Goal: Communication & Community: Share content

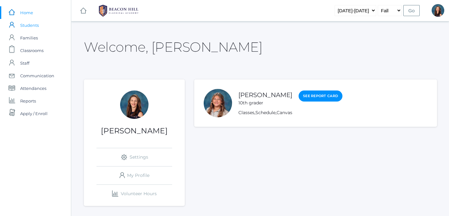
click at [28, 27] on span "Students" at bounding box center [29, 25] width 19 height 13
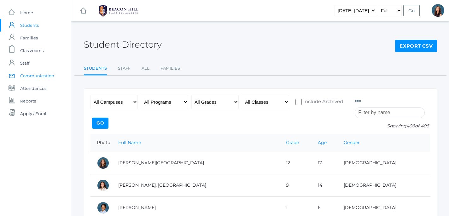
click at [52, 74] on span "Communication" at bounding box center [37, 75] width 34 height 13
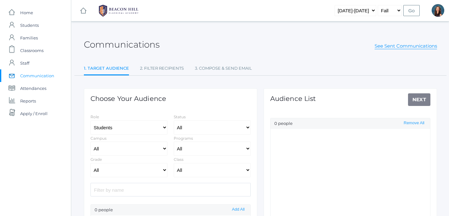
select select "Enrolled"
click at [91, 163] on select "All Grammar - Kindergarten - 1st Grade - 2nd Grade - 3rd Grade - 4th Grade - 5t…" at bounding box center [129, 170] width 77 height 14
select select "12"
click option "- 12th Grade" at bounding box center [0, 0] width 0 height 0
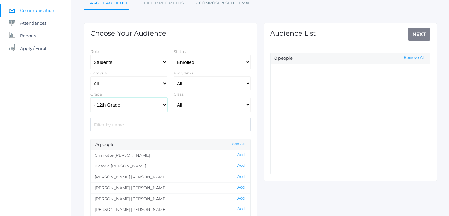
scroll to position [69, 0]
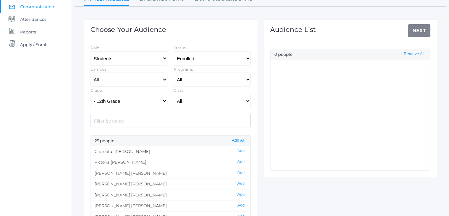
click at [243, 142] on button "Add All" at bounding box center [238, 140] width 16 height 5
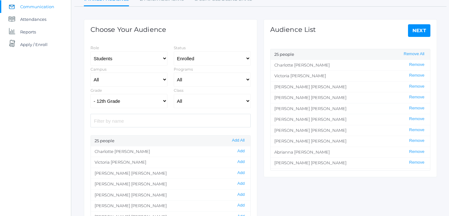
click at [423, 29] on link "Next" at bounding box center [419, 30] width 23 height 13
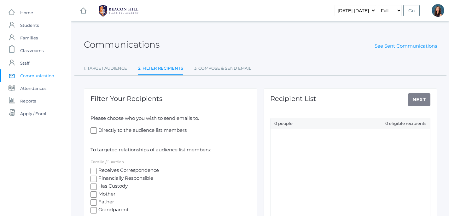
click at [93, 130] on input "Directly to the audience list members" at bounding box center [94, 130] width 6 height 6
checkbox input "true"
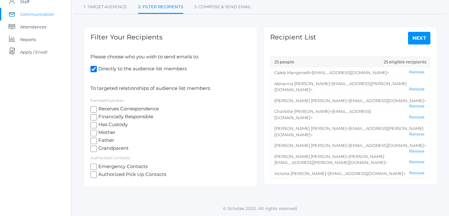
scroll to position [61, 0]
click at [417, 41] on link "Next" at bounding box center [419, 38] width 23 height 13
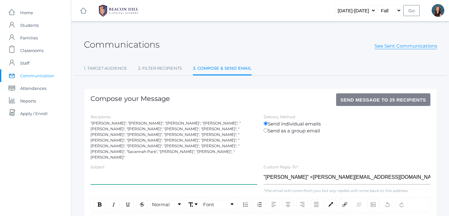
click at [122, 171] on input "text" at bounding box center [174, 177] width 167 height 14
type input "Senior Trip 2026 - Fundraising - Important Answer"
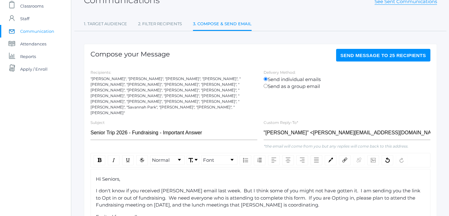
scroll to position [49, 0]
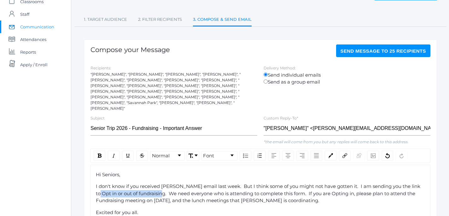
drag, startPoint x: 413, startPoint y: 176, endPoint x: 149, endPoint y: 181, distance: 263.7
click at [149, 183] on span "I don't know if you received [PERSON_NAME] email last week. But I think some of…" at bounding box center [259, 193] width 326 height 20
click at [345, 151] on div "rdw-link-control" at bounding box center [345, 156] width 12 height 10
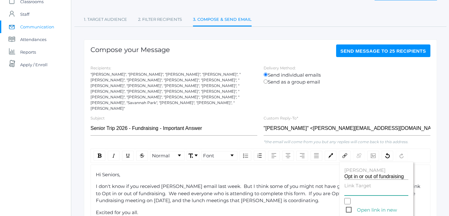
click at [348, 190] on input "Link Target" at bounding box center [376, 193] width 64 height 6
paste input "[URL][DOMAIN_NAME]"
click at [349, 206] on span "Open link in new window" at bounding box center [377, 210] width 62 height 8
type input "[URL][DOMAIN_NAME]"
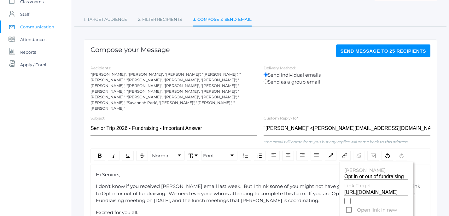
click at [349, 198] on input "Open link in new window" at bounding box center [347, 201] width 6 height 6
checkbox input "true"
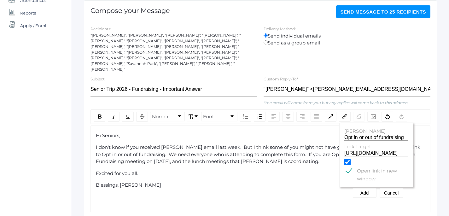
scroll to position [88, 0]
click at [366, 188] on button "Add" at bounding box center [365, 192] width 24 height 9
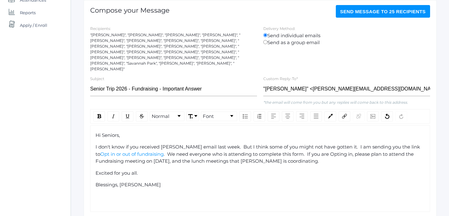
click at [348, 167] on div "Hi Seniors, I don't know if you received [PERSON_NAME] email last week. But I t…" at bounding box center [261, 160] width 330 height 57
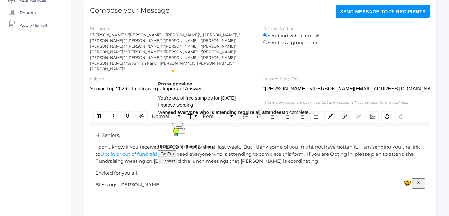
click at [214, 151] on span ". We need everyone who is attending to complete this form. If you are Opting in…" at bounding box center [255, 157] width 319 height 13
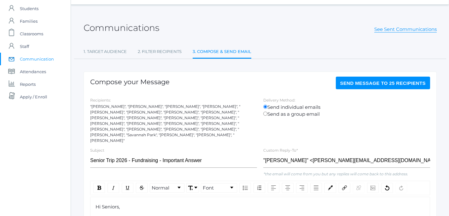
scroll to position [0, 0]
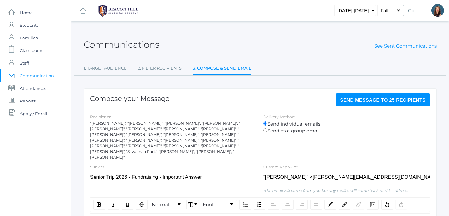
click at [371, 100] on span "Send Message to 25 recipients" at bounding box center [383, 99] width 86 height 5
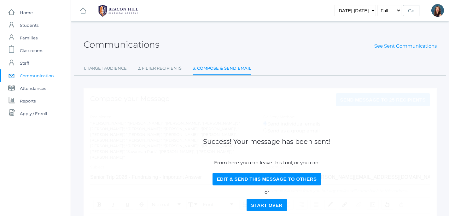
click at [37, 76] on span "Communication" at bounding box center [37, 75] width 34 height 13
select select "Enrolled"
select select "12"
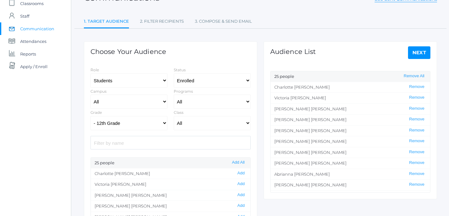
scroll to position [49, 0]
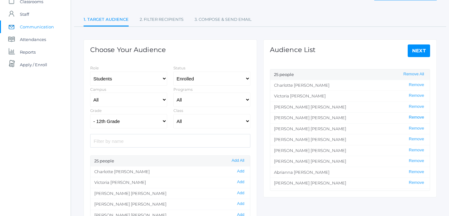
click at [416, 117] on button "Remove" at bounding box center [416, 117] width 19 height 5
click at [421, 139] on button "Remove" at bounding box center [416, 139] width 19 height 5
click at [419, 129] on button "Remove" at bounding box center [416, 128] width 19 height 5
click at [416, 160] on button "Remove" at bounding box center [416, 160] width 19 height 5
click at [416, 161] on button "Remove" at bounding box center [416, 160] width 19 height 5
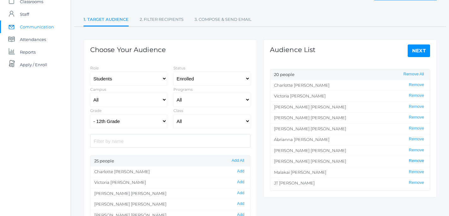
click at [416, 161] on button "Remove" at bounding box center [416, 160] width 19 height 5
click at [417, 175] on li "[PERSON_NAME] Remove" at bounding box center [350, 172] width 160 height 11
click at [416, 182] on button "Remove" at bounding box center [416, 182] width 19 height 5
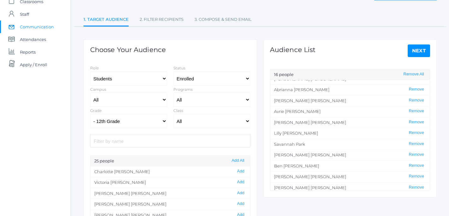
scroll to position [52, 0]
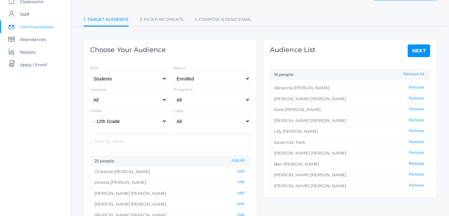
click at [418, 164] on button "Remove" at bounding box center [416, 163] width 19 height 5
click at [418, 174] on button "Remove" at bounding box center [416, 173] width 19 height 5
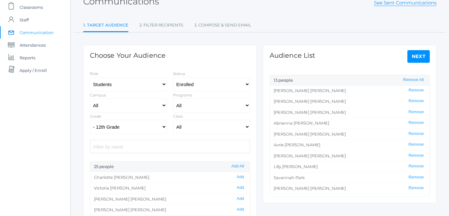
scroll to position [31, 0]
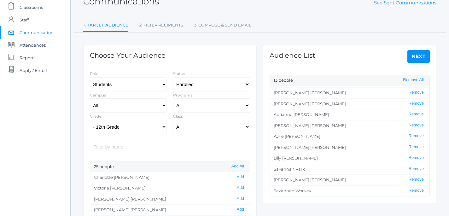
click at [415, 55] on link "Next" at bounding box center [418, 56] width 23 height 13
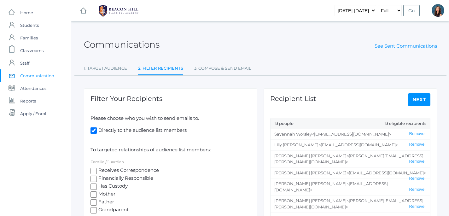
click at [425, 98] on link "Next" at bounding box center [419, 99] width 23 height 13
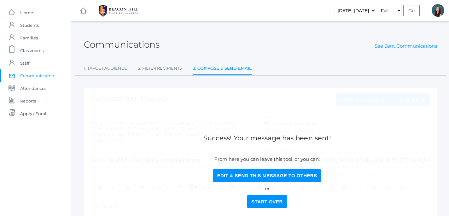
click at [274, 199] on button "Start Over" at bounding box center [267, 201] width 40 height 13
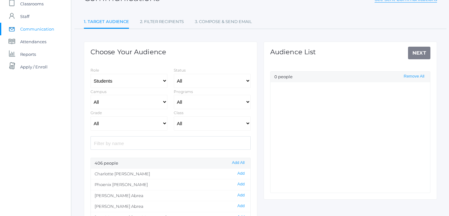
scroll to position [48, 0]
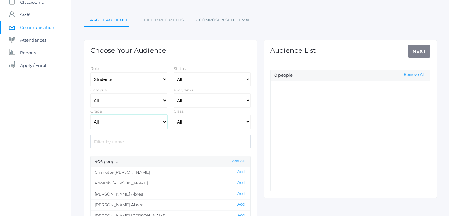
click at [91, 115] on select "All Grammar - Kindergarten - 1st Grade - 2nd Grade - 3rd Grade - 4th Grade - 5t…" at bounding box center [129, 122] width 77 height 14
select select "12"
click option "- 12th Grade" at bounding box center [0, 0] width 0 height 0
click at [243, 172] on button "Add" at bounding box center [241, 171] width 11 height 5
click at [243, 184] on button "Add" at bounding box center [241, 182] width 11 height 5
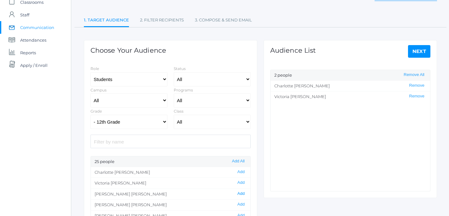
click at [242, 196] on button "Add" at bounding box center [241, 193] width 11 height 5
click at [242, 194] on button "Add" at bounding box center [241, 194] width 11 height 5
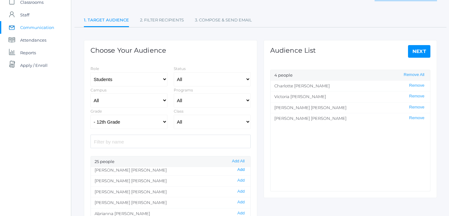
scroll to position [46, 0]
click at [242, 193] on button "Add" at bounding box center [241, 191] width 11 height 5
click at [243, 202] on button "Add" at bounding box center [241, 201] width 11 height 5
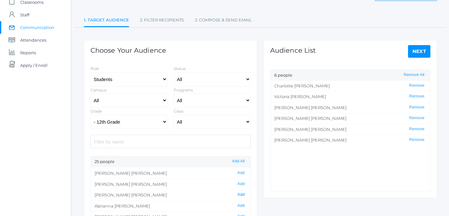
scroll to position [57, 0]
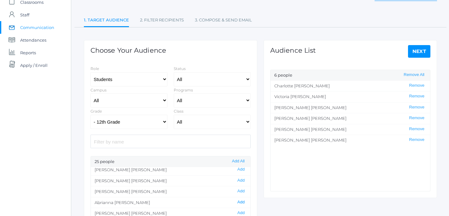
click at [243, 202] on button "Add" at bounding box center [241, 202] width 11 height 5
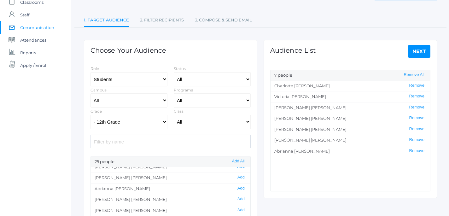
scroll to position [71, 0]
click at [243, 201] on button "Add" at bounding box center [241, 198] width 11 height 5
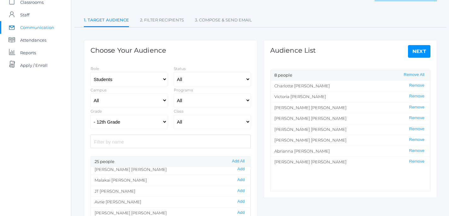
scroll to position [134, 0]
click at [243, 201] on button "Add" at bounding box center [241, 200] width 11 height 5
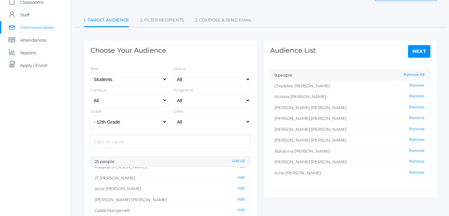
click at [243, 201] on button "Add" at bounding box center [241, 199] width 11 height 5
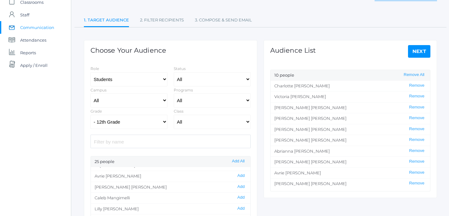
scroll to position [161, 0]
click at [242, 208] on button "Add" at bounding box center [241, 206] width 11 height 5
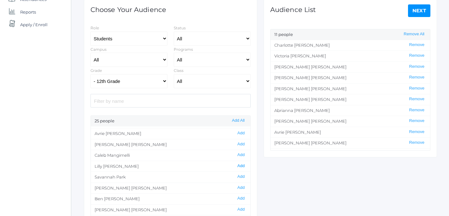
scroll to position [90, 0]
click at [243, 178] on button "Add" at bounding box center [241, 175] width 11 height 5
click at [243, 186] on button "Add" at bounding box center [241, 186] width 11 height 5
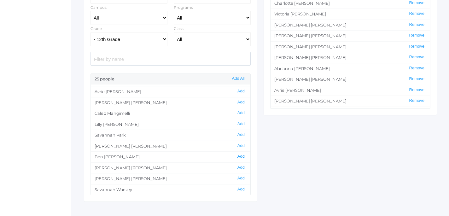
scroll to position [132, 0]
click at [242, 190] on button "Add" at bounding box center [241, 187] width 11 height 5
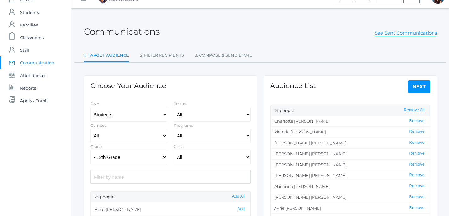
scroll to position [7, 1]
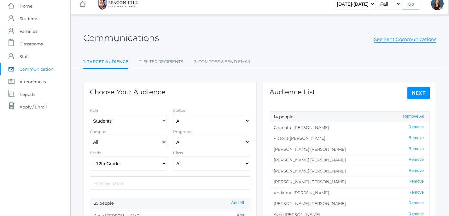
click at [418, 94] on link "Next" at bounding box center [418, 93] width 23 height 13
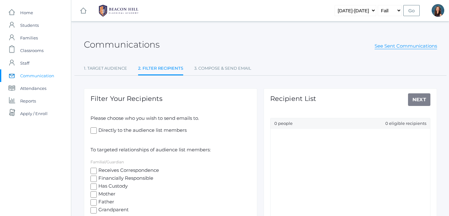
click at [96, 129] on input "Directly to the audience list members" at bounding box center [94, 130] width 6 height 6
checkbox input "true"
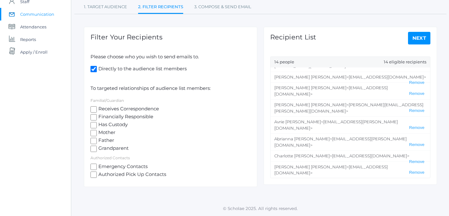
scroll to position [42, 0]
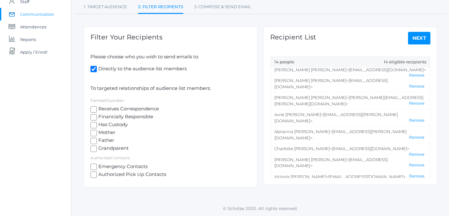
click at [421, 39] on link "Next" at bounding box center [419, 38] width 23 height 13
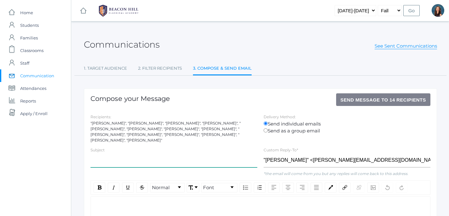
click at [130, 157] on input "text" at bounding box center [174, 160] width 167 height 14
type input "Senior Girls Discipleship"
click at [114, 204] on div "rdw-editor" at bounding box center [261, 206] width 330 height 7
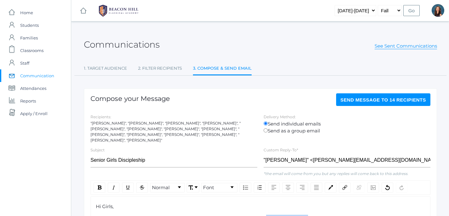
drag, startPoint x: 268, startPoint y: 212, endPoint x: 309, endPoint y: 214, distance: 41.7
click at [309, 215] on span "I am thankful to spend this year with you in Discipleship. Here's a link to sig…" at bounding box center [202, 218] width 213 height 6
click at [346, 185] on img "rdw-link-control" at bounding box center [344, 187] width 5 height 5
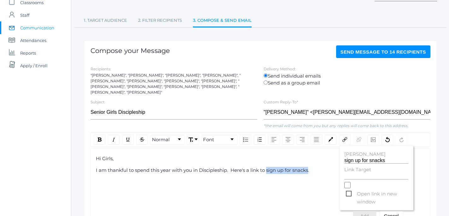
scroll to position [49, 0]
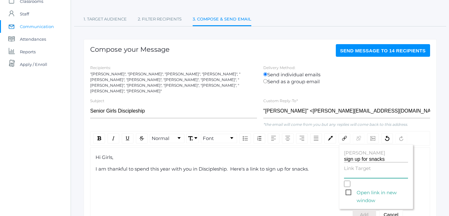
click at [355, 172] on input "Link Target" at bounding box center [376, 175] width 64 height 6
paste input "[URL][DOMAIN_NAME]"
click at [351, 189] on span "Open link in new window" at bounding box center [377, 193] width 62 height 8
type input "[URL][DOMAIN_NAME]"
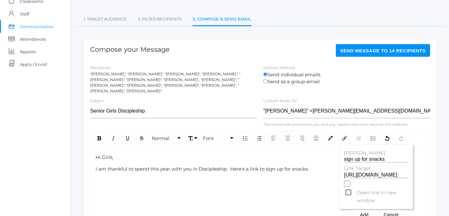
click at [350, 187] on input "Open link in new window" at bounding box center [347, 184] width 6 height 6
checkbox input "true"
click at [364, 211] on button "Add" at bounding box center [365, 214] width 24 height 9
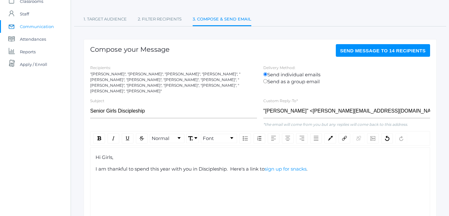
click at [328, 166] on div "I am thankful to spend this year with you in Discipleship. Here's a link to sig…" at bounding box center [261, 169] width 330 height 7
drag, startPoint x: 158, startPoint y: 177, endPoint x: 197, endPoint y: 173, distance: 39.6
click at [197, 178] on span "Here is a link to sign up to share a devotion." at bounding box center [147, 181] width 102 height 6
click at [342, 136] on div "rdw-link-control" at bounding box center [345, 138] width 12 height 10
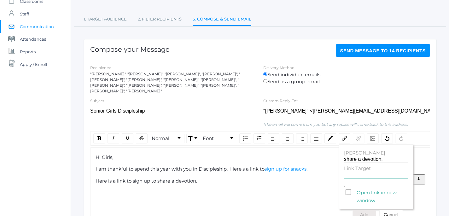
click at [349, 172] on input "Link Target" at bounding box center [376, 175] width 64 height 6
paste input "[URL][DOMAIN_NAME]"
click at [349, 189] on span "Open link in new window" at bounding box center [377, 193] width 62 height 8
type input "[URL][DOMAIN_NAME]"
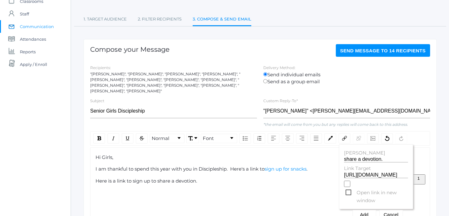
click at [349, 187] on input "Open link in new window" at bounding box center [347, 184] width 6 height 6
checkbox input "true"
click at [365, 210] on button "Add" at bounding box center [365, 214] width 24 height 9
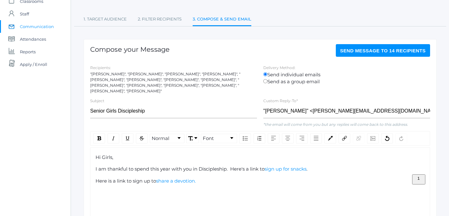
click at [203, 178] on div "Here is a link to sign up to share a devotion." at bounding box center [261, 181] width 330 height 7
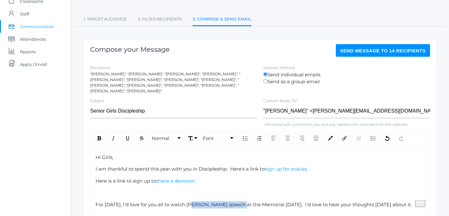
drag, startPoint x: 194, startPoint y: 200, endPoint x: 238, endPoint y: 199, distance: 43.8
click at [238, 202] on span "For [DATE], I'd love for you all to watch [PERSON_NAME] speech at the Memorial …" at bounding box center [254, 205] width 316 height 6
click at [346, 133] on div "rdw-link-control" at bounding box center [345, 138] width 12 height 10
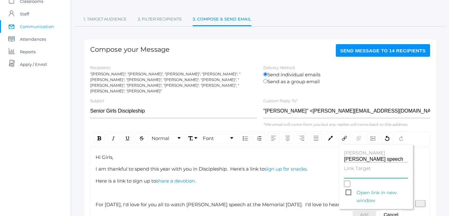
click at [349, 172] on input "Link Target" at bounding box center [376, 175] width 64 height 6
paste input "[URL][DOMAIN_NAME]"
click at [349, 189] on span "Open link in new window" at bounding box center [377, 193] width 62 height 8
type input "[URL][DOMAIN_NAME]"
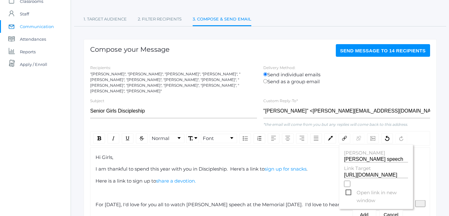
click at [349, 187] on input "Open link in new window" at bounding box center [347, 184] width 6 height 6
checkbox input "true"
click at [366, 210] on button "Add" at bounding box center [365, 214] width 24 height 9
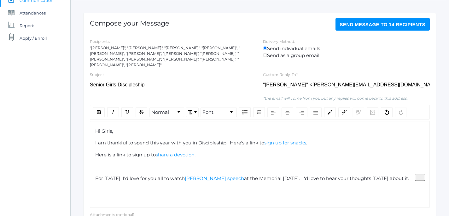
scroll to position [76, 1]
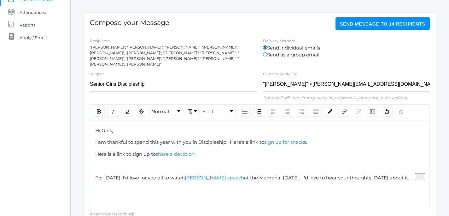
click at [369, 184] on div "Hi Girls, I am thankful to spend this year with you in Discipleship. Here's a l…" at bounding box center [260, 163] width 340 height 87
click at [426, 172] on div "Hi Girls, I am thankful to spend this year with you in Discipleship. Here's a l…" at bounding box center [260, 163] width 340 height 87
click at [420, 184] on div "Hi Girls, I am thankful to spend this year with you in Discipleship. Here's a l…" at bounding box center [260, 163] width 340 height 87
click at [108, 188] on div "Hi Girls, I am thankful to spend this year with you in Discipleship. Here's a l…" at bounding box center [260, 163] width 340 height 87
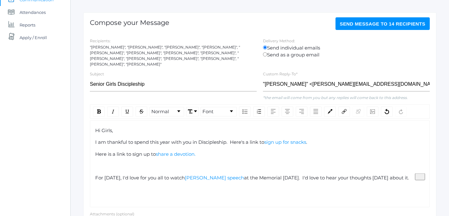
click at [425, 172] on div "Hi Girls, I am thankful to spend this year with you in Discipleship. Here's a l…" at bounding box center [260, 163] width 340 height 87
click at [409, 175] on span "at the Memorial [DATE]. I'd love to hear your thoughts [DATE] about it." at bounding box center [326, 178] width 165 height 6
click at [378, 24] on span "Send Message to 14 recipients" at bounding box center [383, 23] width 86 height 5
